Goal: Find specific page/section

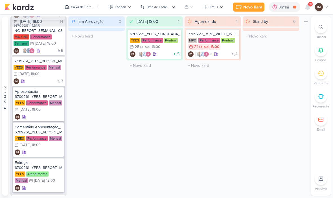
scroll to position [135, 0]
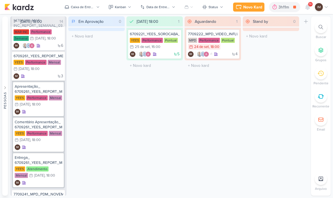
click at [304, 8] on icon at bounding box center [307, 7] width 7 height 7
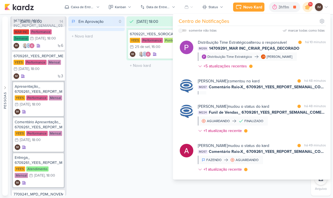
click at [143, 140] on div "[DATE] 18:00 1 Mover Para Esquerda Mover Para Direita [GEOGRAPHIC_DATA] 6709221…" at bounding box center [154, 105] width 56 height 179
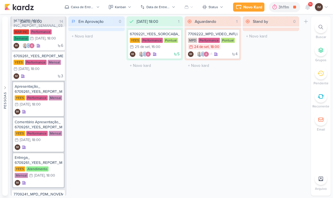
click at [149, 133] on div "[DATE] 18:00 1 Mover Para Esquerda Mover Para Direita [GEOGRAPHIC_DATA] 6709221…" at bounding box center [154, 105] width 56 height 179
click at [320, 25] on icon at bounding box center [320, 27] width 5 height 5
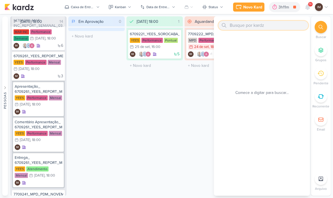
click at [251, 25] on input "text" at bounding box center [263, 25] width 90 height 9
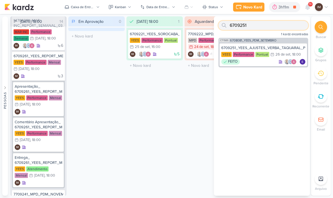
scroll to position [0, 0]
click at [229, 47] on div "6709251_YEES_AJUSTES_VERBA_TAQUARAL_PDM_SETEMBRO_OUTUBRO" at bounding box center [263, 47] width 84 height 5
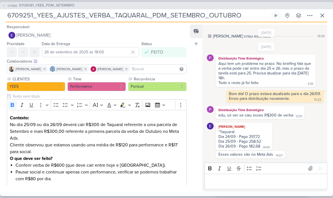
scroll to position [7, 0]
click at [321, 16] on icon at bounding box center [322, 15] width 7 height 7
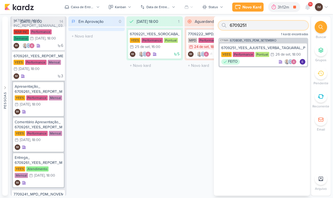
click at [254, 25] on input "6709251" at bounding box center [263, 25] width 90 height 9
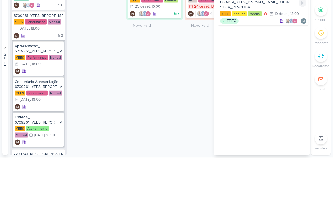
click at [274, 51] on div "19/9 [DATE] 18:00" at bounding box center [283, 54] width 29 height 6
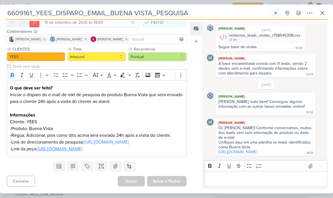
scroll to position [496, 0]
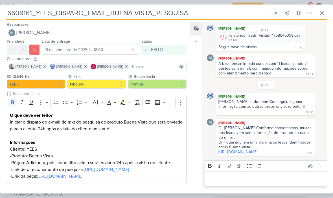
click at [324, 10] on icon at bounding box center [322, 13] width 7 height 7
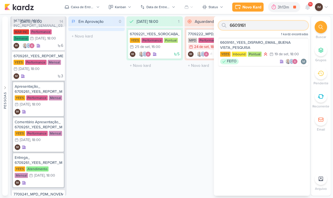
click at [270, 26] on input "6609161" at bounding box center [263, 25] width 90 height 9
click at [265, 26] on input "6609161" at bounding box center [263, 25] width 90 height 9
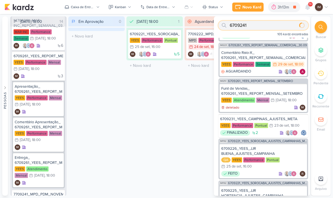
scroll to position [31, 0]
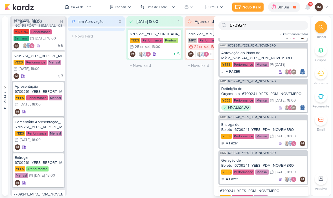
click at [186, 71] on div "O título do kard deve ter menos que 100 caracteres" at bounding box center [212, 65] width 56 height 10
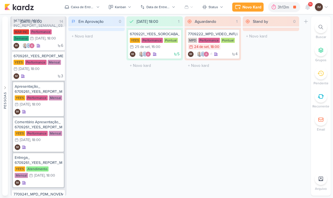
click at [323, 27] on div at bounding box center [321, 27] width 12 height 12
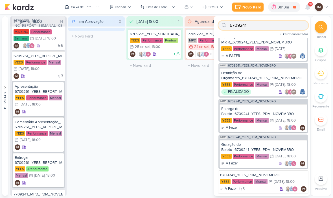
scroll to position [47, 0]
click at [226, 172] on div "6709241_YEES_PDM_NOVEMBRO [GEOGRAPHIC_DATA] Performance Mensal 21/10 [DATE] 18:…" at bounding box center [263, 181] width 90 height 23
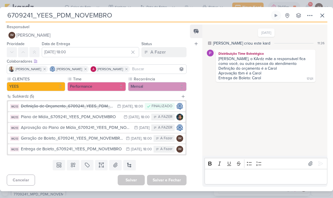
click at [321, 14] on icon at bounding box center [321, 15] width 3 height 3
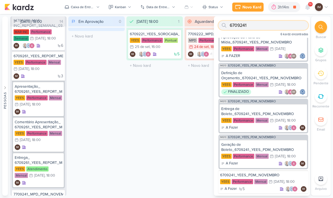
click at [270, 26] on input "6709241" at bounding box center [263, 25] width 90 height 9
click at [272, 22] on input "6709241" at bounding box center [263, 25] width 90 height 9
type input "6"
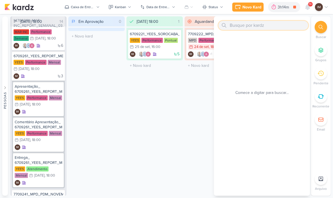
scroll to position [0, 0]
